Goal: Check status

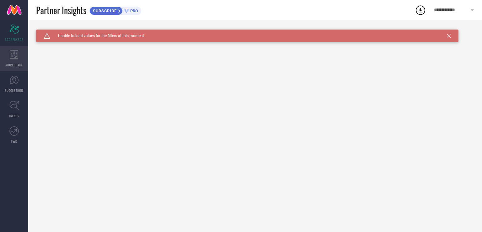
click at [17, 57] on icon at bounding box center [14, 54] width 9 height 9
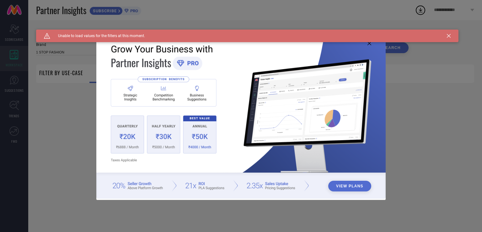
type input "1 STOP FASHION"
type input "All"
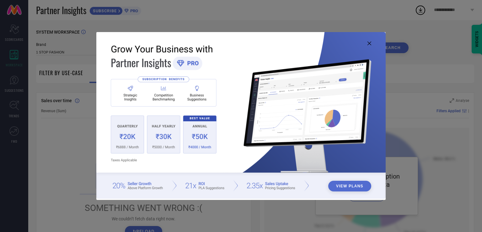
click at [369, 41] on icon at bounding box center [370, 43] width 4 height 4
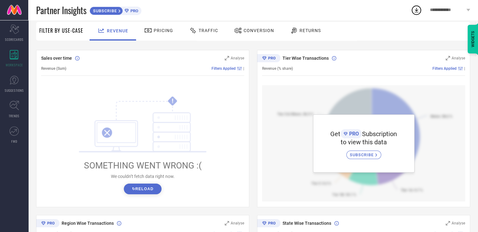
scroll to position [53, 0]
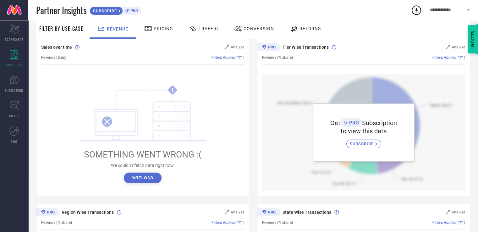
click at [148, 177] on button "↻ Reload" at bounding box center [142, 177] width 37 height 11
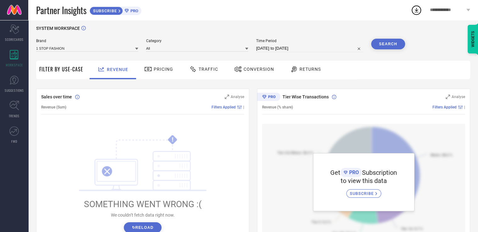
scroll to position [0, 0]
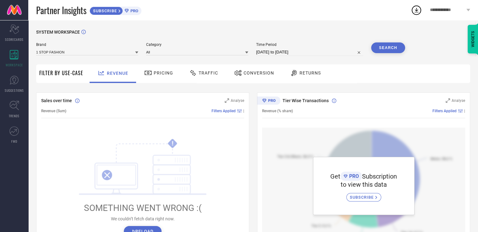
click at [163, 74] on span "Pricing" at bounding box center [163, 72] width 19 height 5
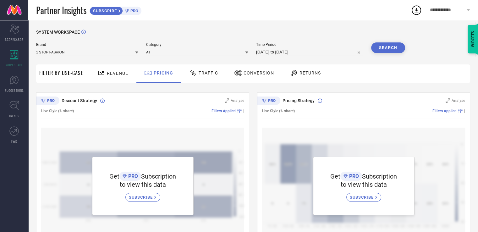
click at [205, 75] on span "Traffic" at bounding box center [207, 72] width 19 height 5
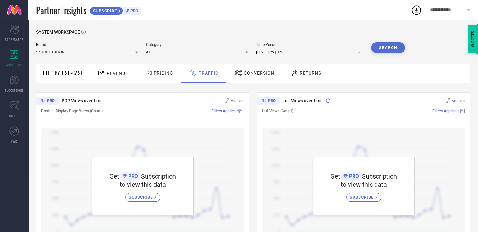
click at [138, 52] on icon at bounding box center [136, 53] width 3 height 2
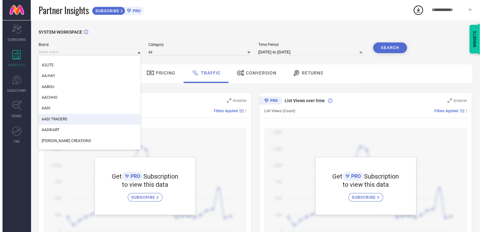
scroll to position [760, 0]
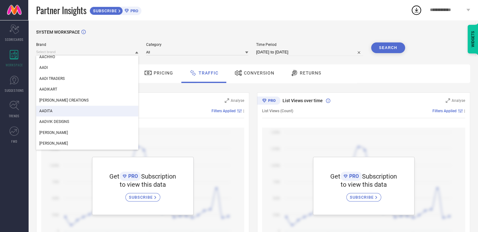
click at [243, 76] on div "Conversion" at bounding box center [254, 73] width 43 height 11
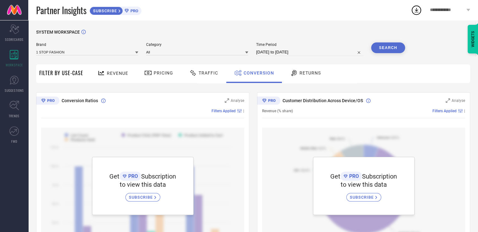
click at [308, 73] on span "Returns" at bounding box center [309, 72] width 21 height 5
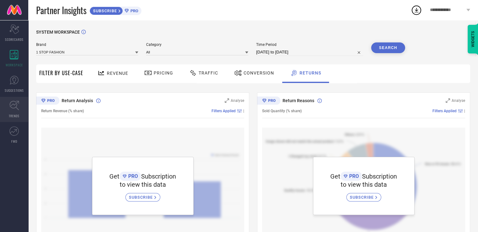
click at [15, 106] on icon at bounding box center [14, 106] width 10 height 10
